Goal: Transaction & Acquisition: Purchase product/service

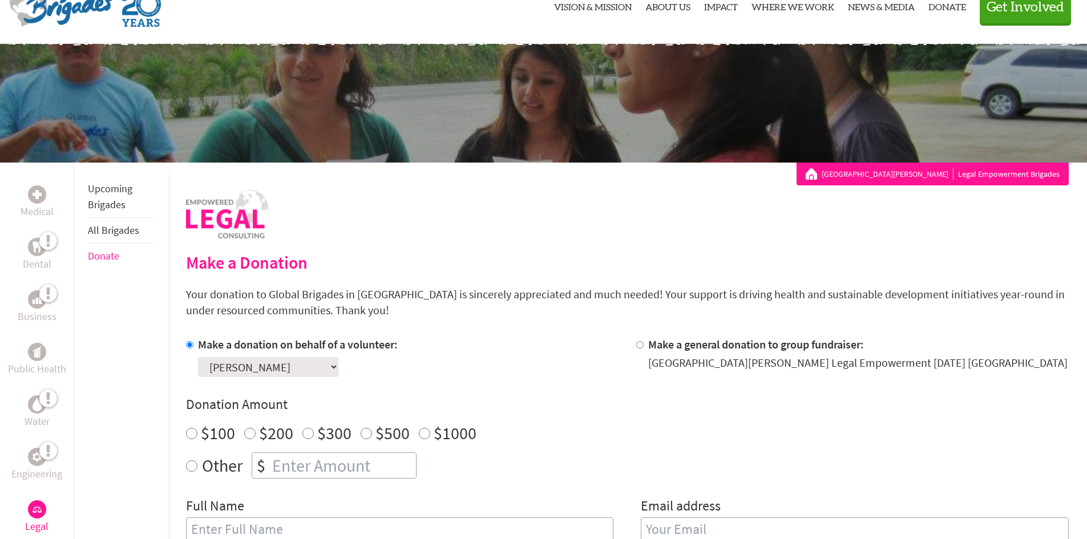
scroll to position [114, 0]
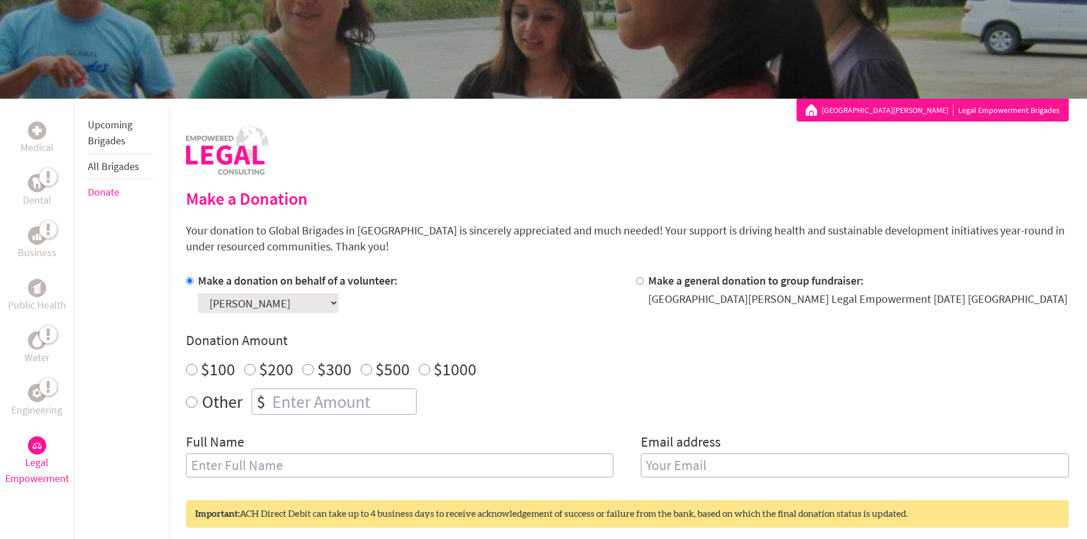
click at [186, 373] on input "$100" at bounding box center [191, 369] width 11 height 11
radio input "true"
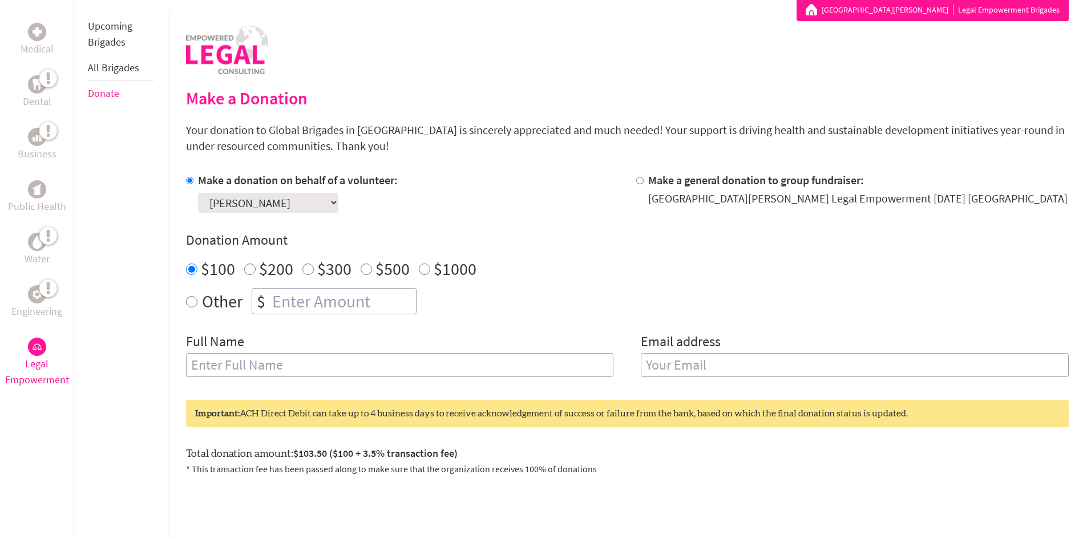
scroll to position [228, 0]
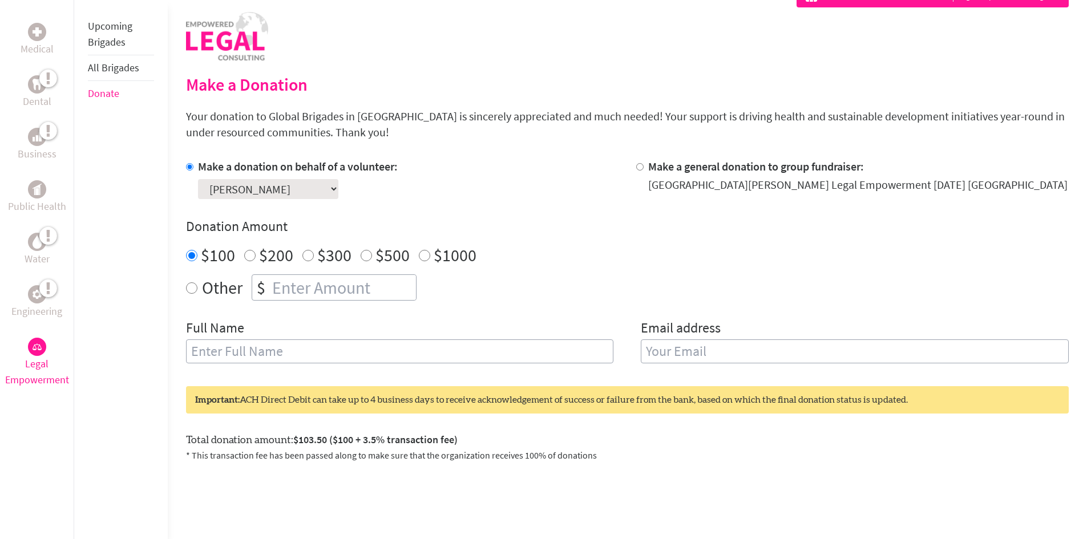
click at [346, 355] on input "text" at bounding box center [400, 352] width 428 height 24
type input "Laura Clarke"
type input "laura4971@gmail.com"
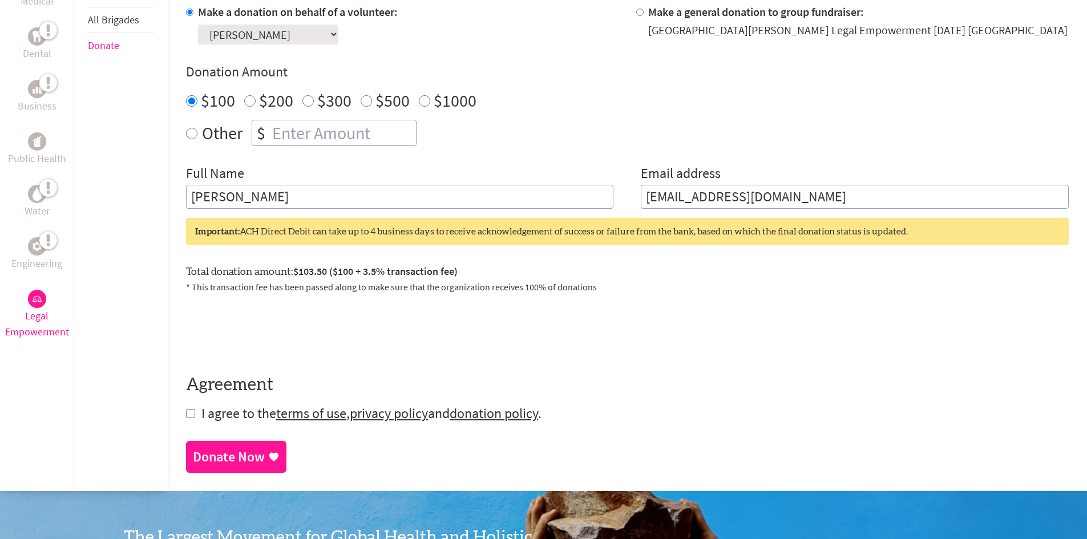
scroll to position [399, 0]
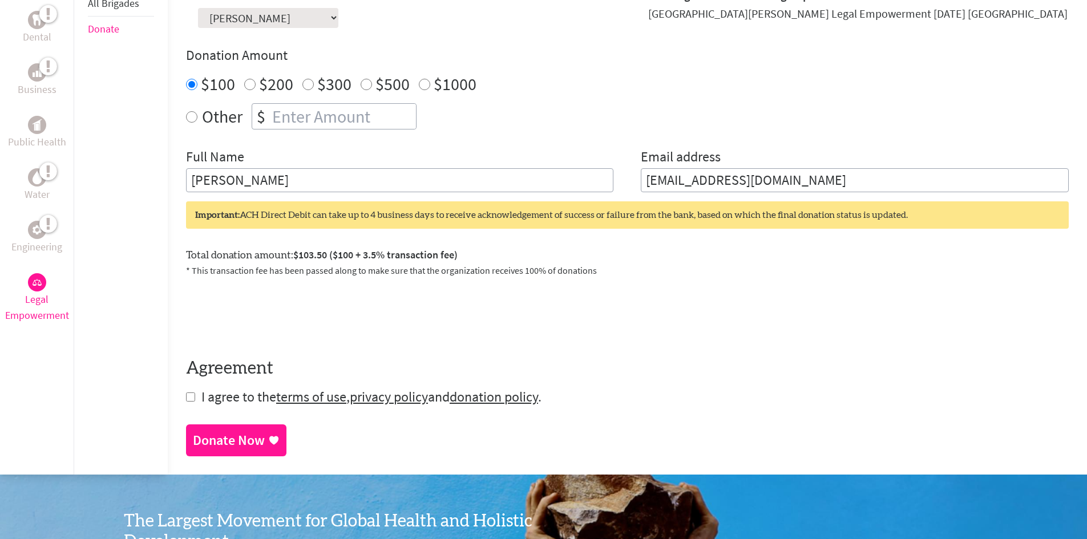
click at [192, 397] on input "checkbox" at bounding box center [190, 397] width 9 height 9
checkbox input "true"
click at [235, 439] on div "Donate Now" at bounding box center [229, 442] width 72 height 18
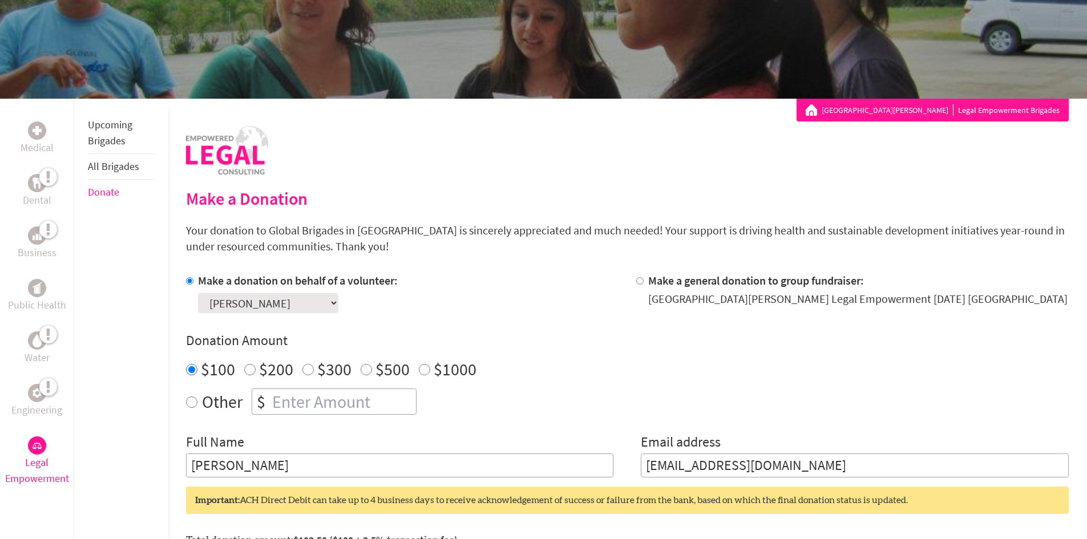
scroll to position [157, 0]
